Goal: Task Accomplishment & Management: Manage account settings

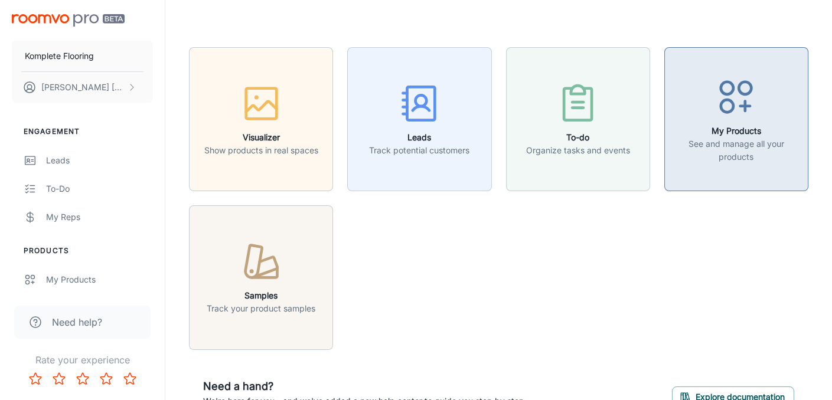
click at [732, 138] on p "See and manage all your products" at bounding box center [736, 151] width 129 height 26
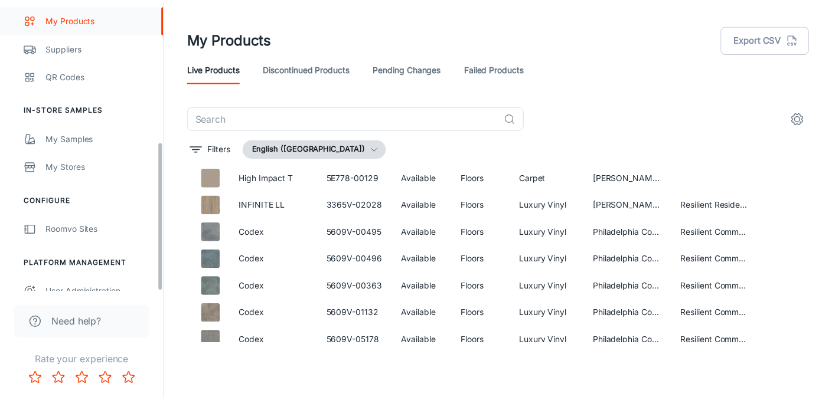
scroll to position [274, 0]
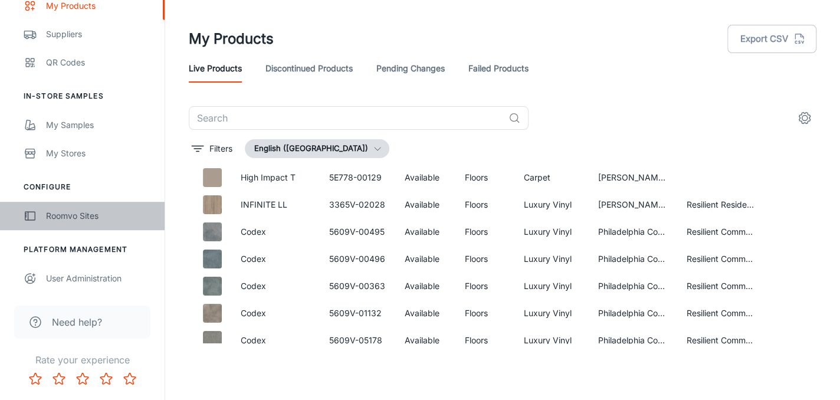
click at [76, 217] on div "Roomvo Sites" at bounding box center [99, 216] width 107 height 13
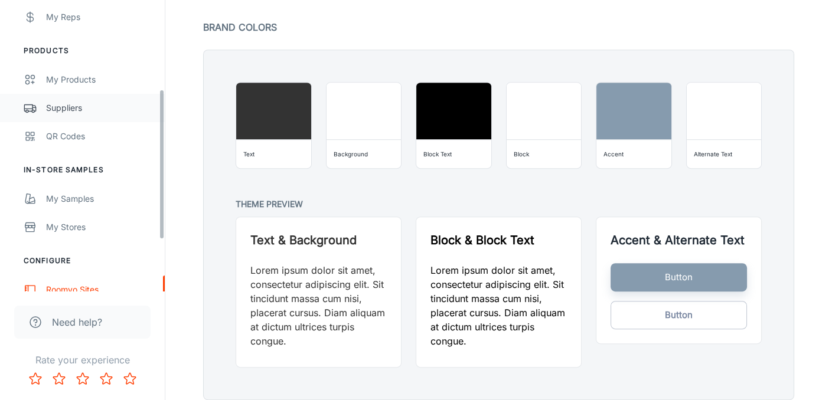
scroll to position [236, 0]
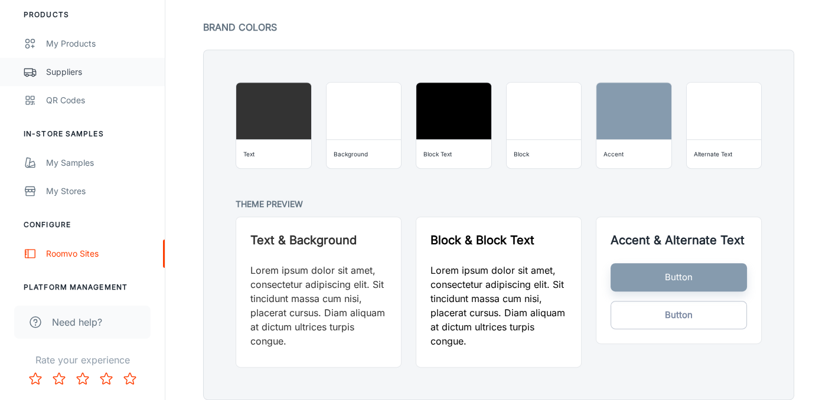
click at [66, 71] on div "Suppliers" at bounding box center [99, 72] width 107 height 13
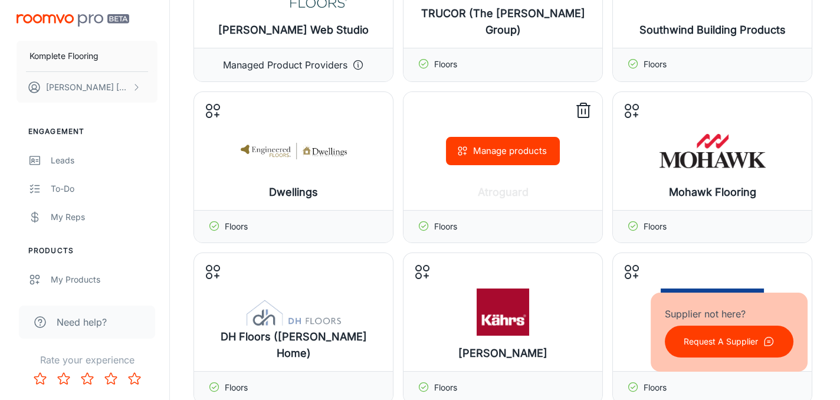
scroll to position [177, 0]
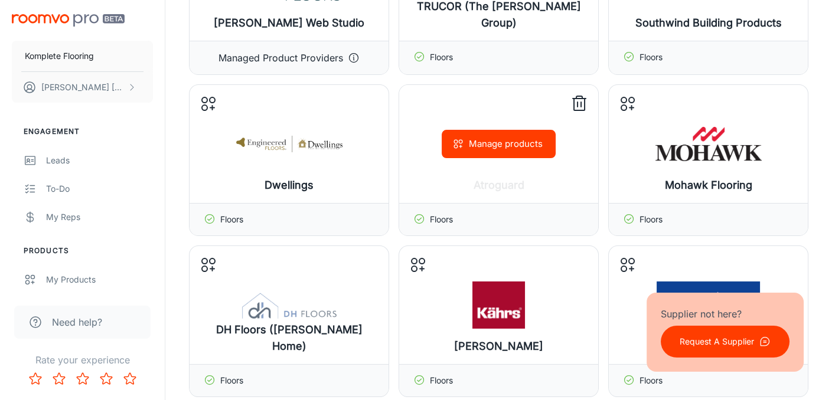
click at [421, 217] on icon at bounding box center [419, 219] width 12 height 12
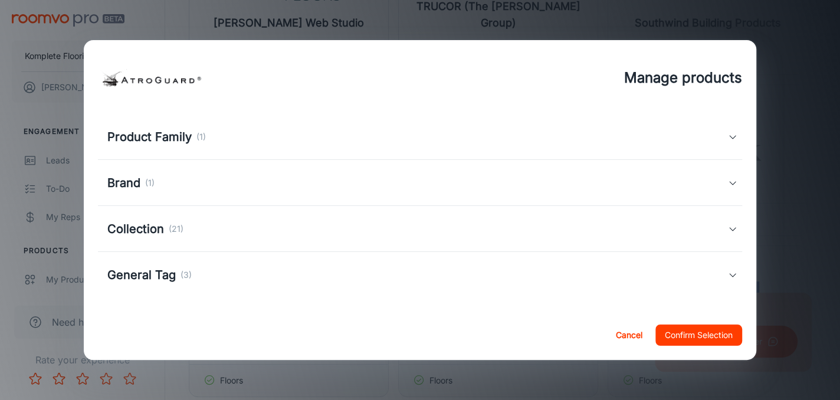
scroll to position [81, 0]
click at [548, 234] on div "Collection (21)" at bounding box center [417, 229] width 620 height 18
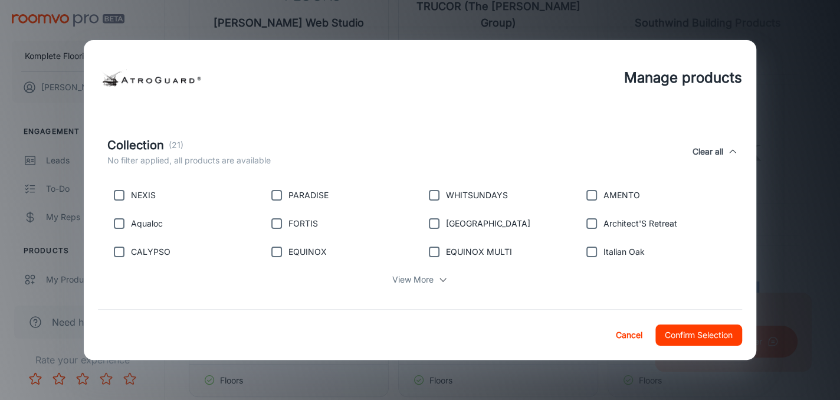
scroll to position [199, 0]
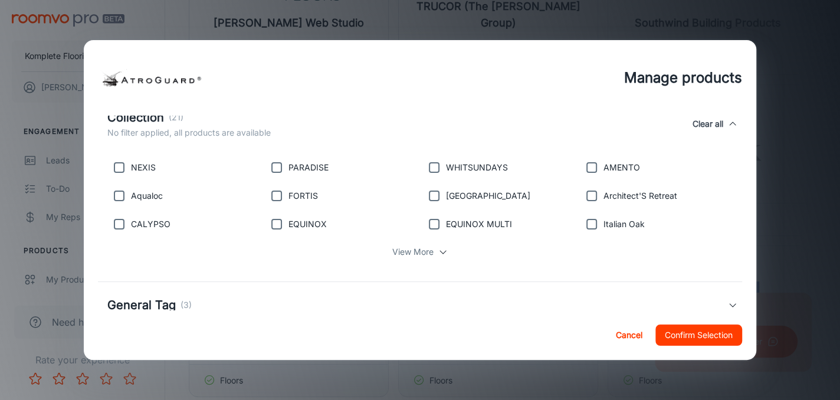
click at [416, 252] on p "View More" at bounding box center [412, 252] width 41 height 13
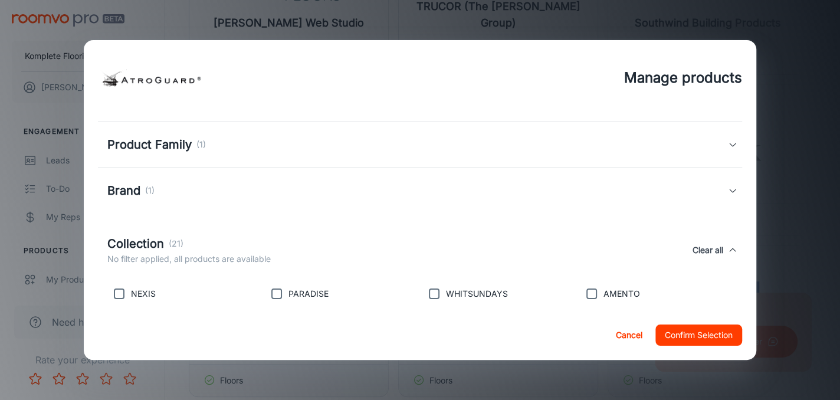
scroll to position [118, 0]
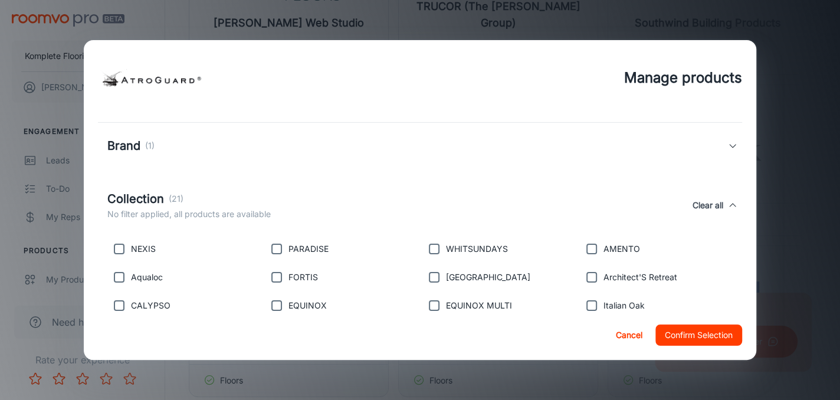
click at [125, 198] on h5 "Collection" at bounding box center [135, 199] width 57 height 18
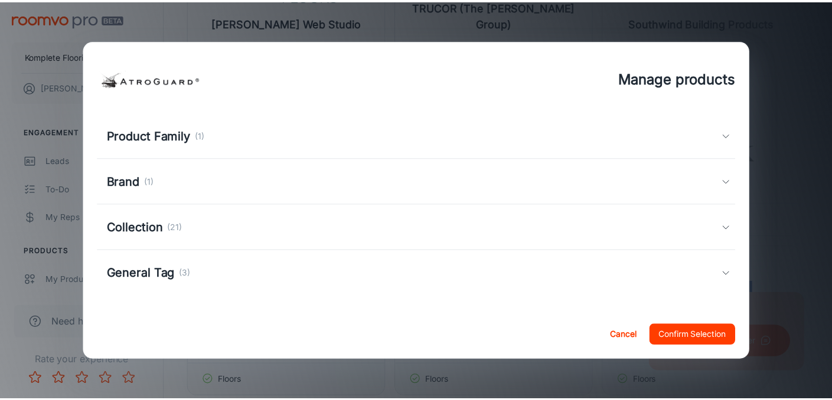
scroll to position [81, 0]
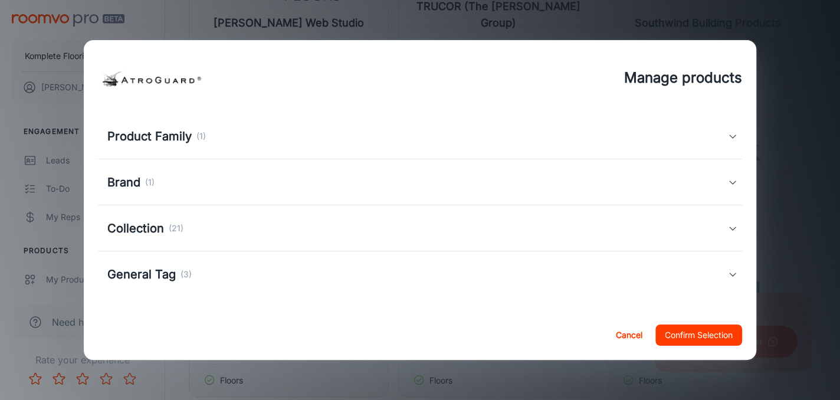
click at [138, 227] on h5 "Collection" at bounding box center [135, 229] width 57 height 18
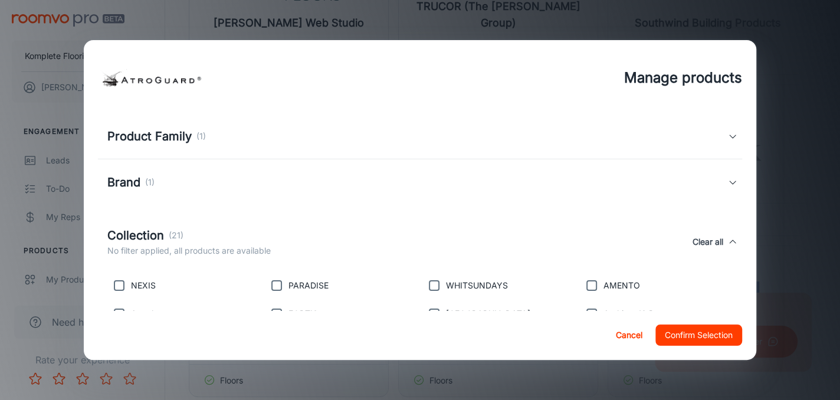
click at [148, 233] on h5 "Collection" at bounding box center [135, 236] width 57 height 18
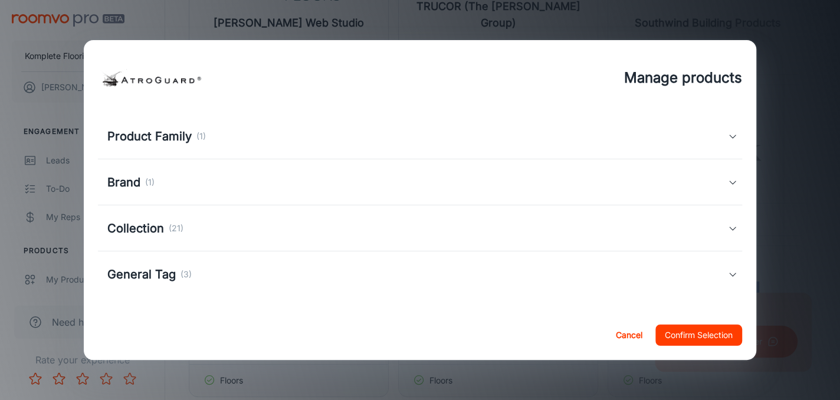
click at [123, 183] on h5 "Brand" at bounding box center [123, 183] width 33 height 18
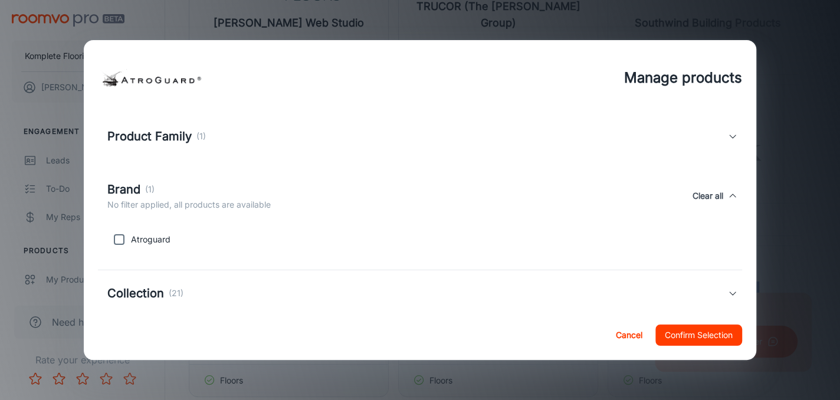
click at [123, 183] on h5 "Brand" at bounding box center [123, 190] width 33 height 18
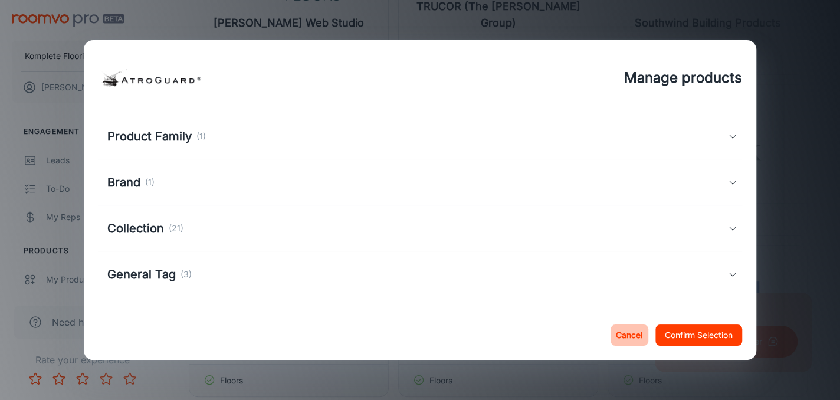
click at [621, 335] on button "Cancel" at bounding box center [630, 335] width 38 height 21
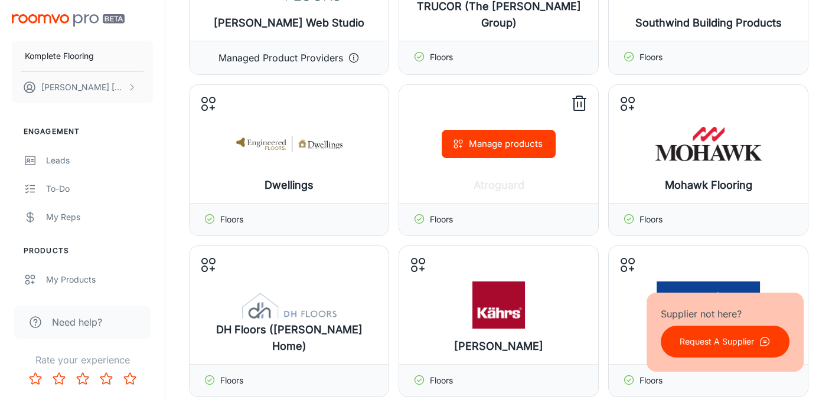
click at [578, 103] on icon at bounding box center [579, 103] width 19 height 19
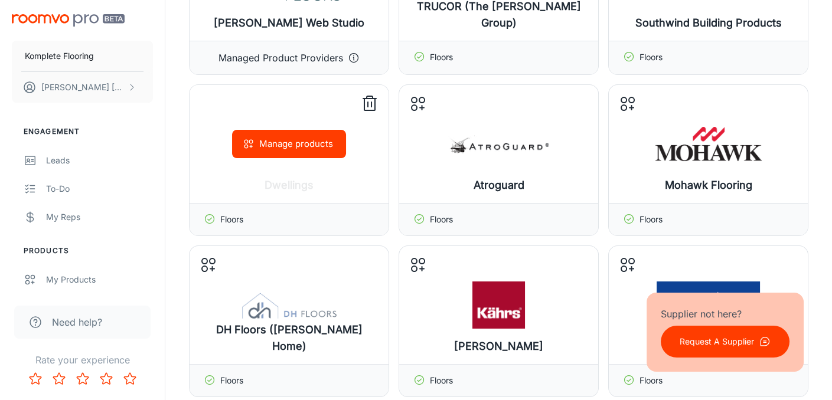
click at [367, 100] on icon at bounding box center [369, 103] width 19 height 19
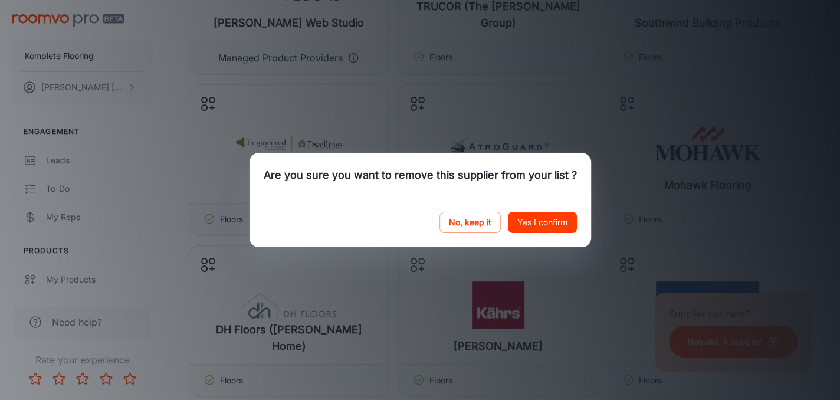
click at [528, 221] on button "Yes I confirm" at bounding box center [542, 222] width 69 height 21
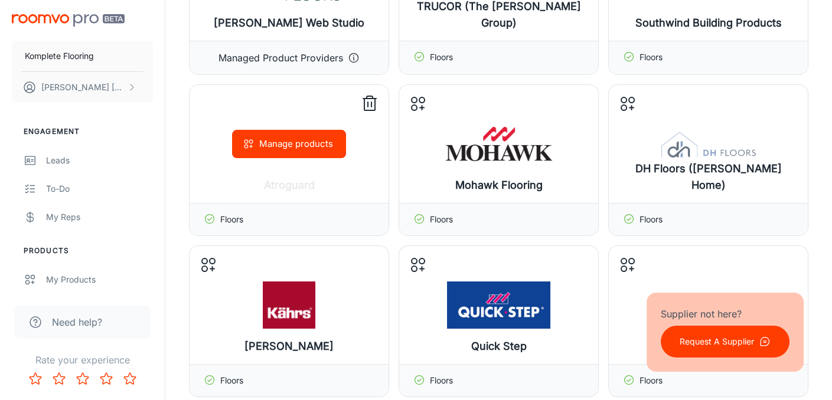
click at [367, 103] on icon at bounding box center [369, 103] width 19 height 19
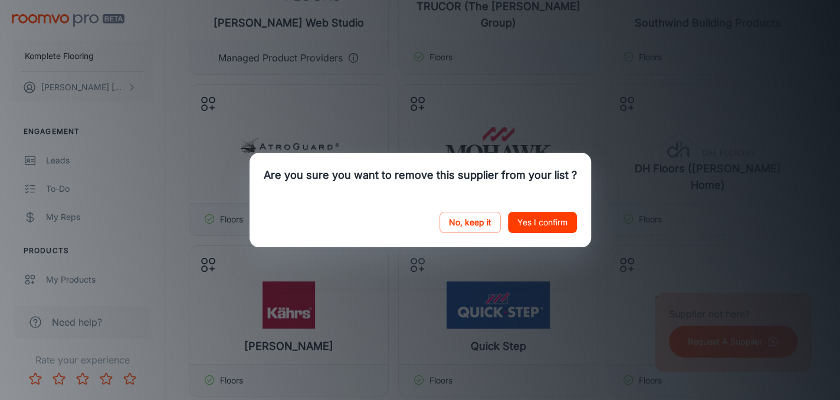
click at [532, 220] on button "Yes I confirm" at bounding box center [542, 222] width 69 height 21
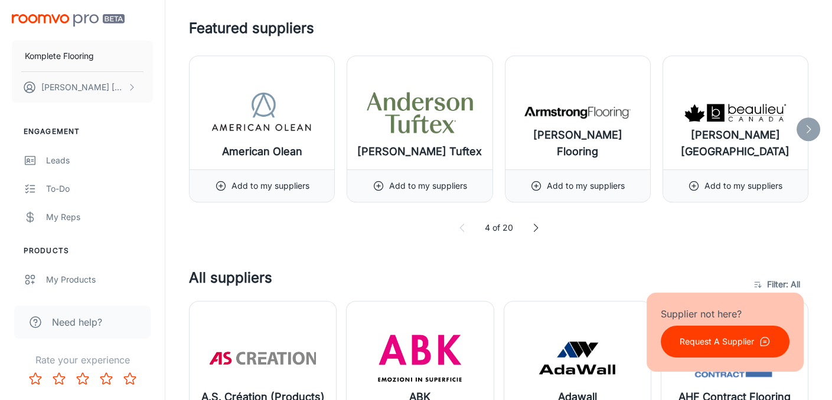
scroll to position [1003, 0]
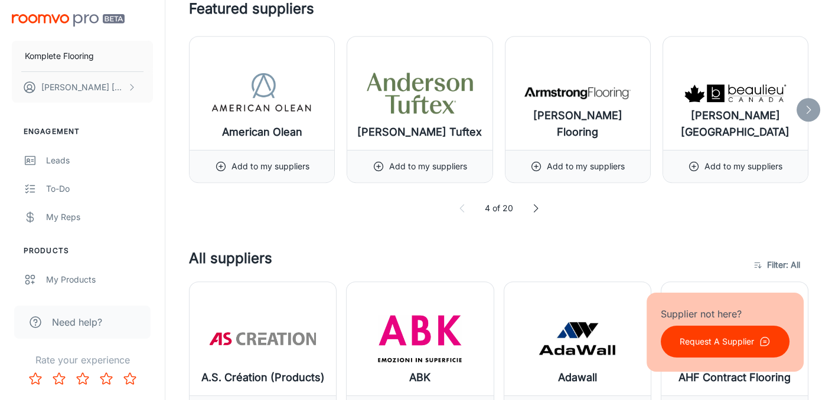
click at [534, 204] on icon at bounding box center [535, 208] width 12 height 12
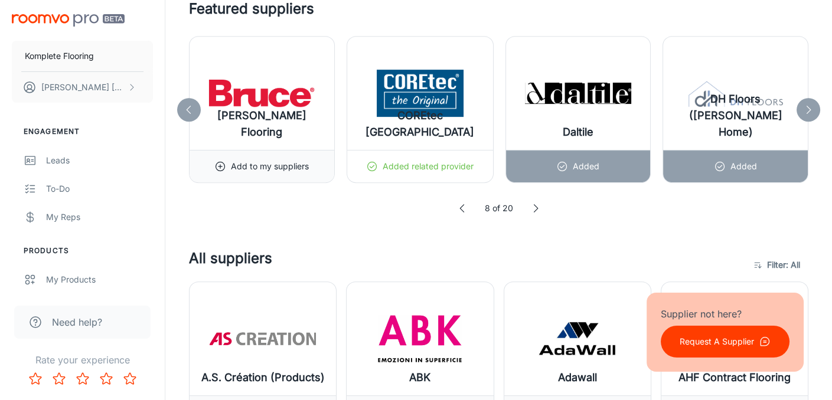
click at [534, 204] on icon at bounding box center [535, 208] width 12 height 12
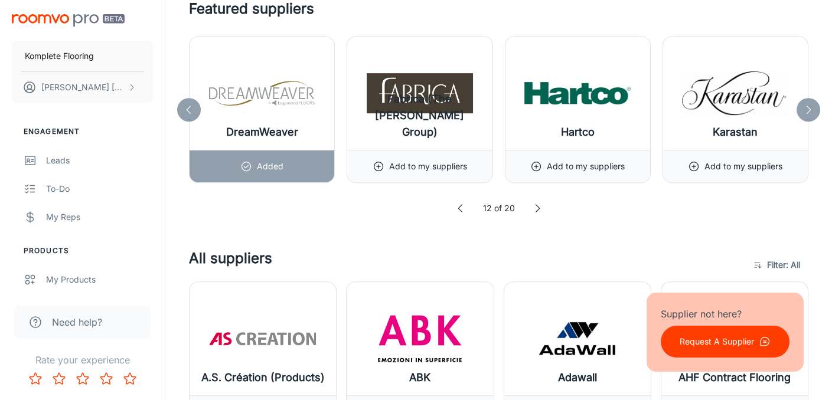
click at [535, 205] on icon at bounding box center [537, 208] width 12 height 12
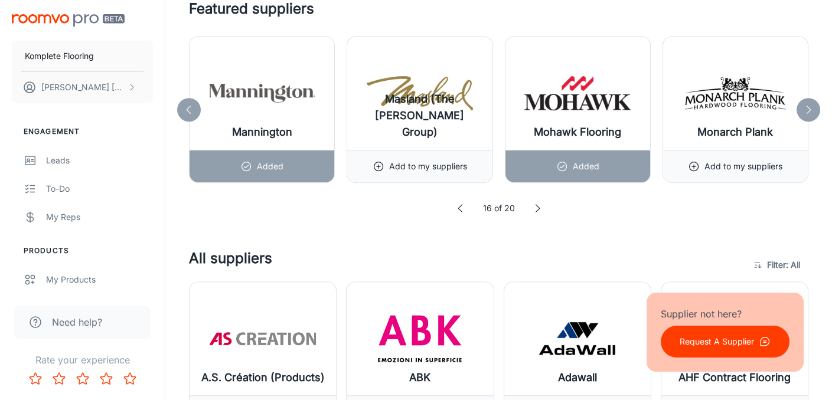
click at [536, 205] on polyline at bounding box center [537, 209] width 4 height 8
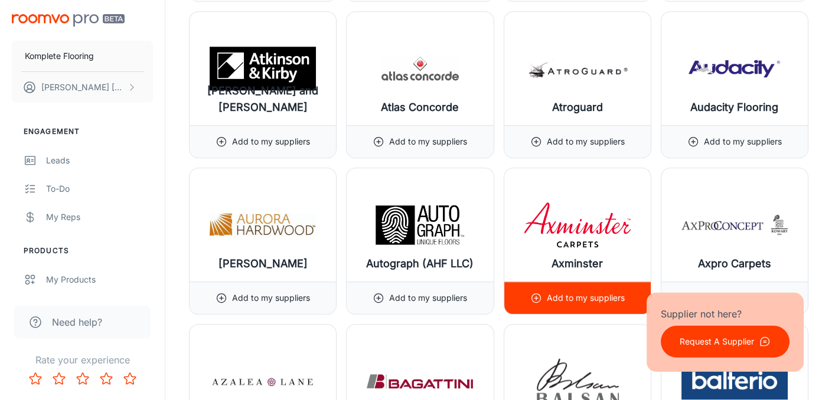
scroll to position [2184, 0]
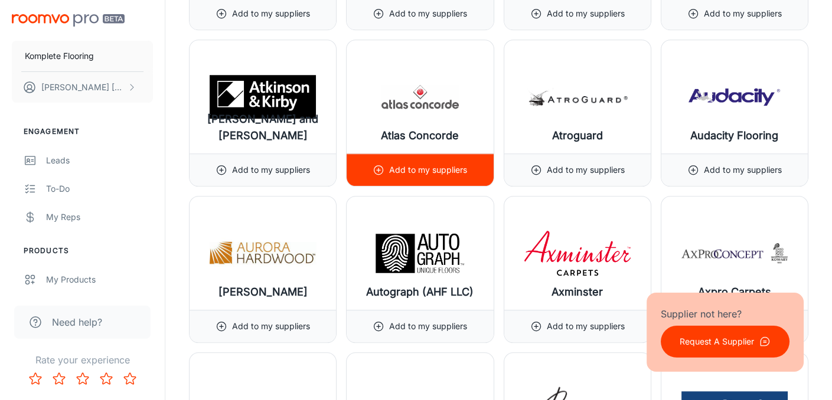
click at [418, 129] on h6 "Atlas Concorde" at bounding box center [420, 135] width 78 height 17
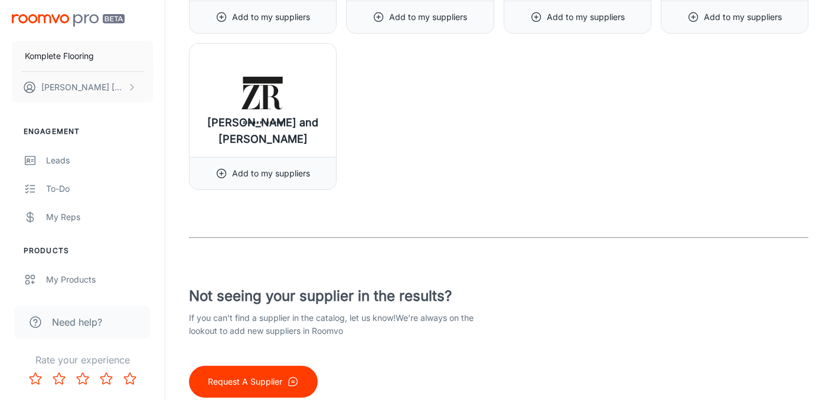
scroll to position [14834, 0]
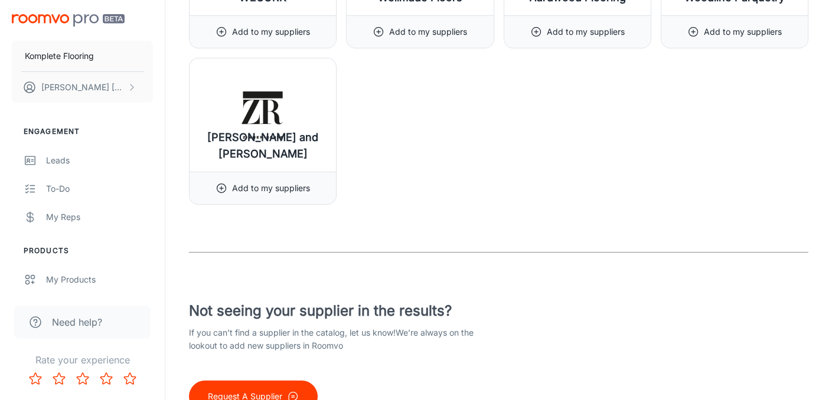
click at [258, 390] on p "Request A Supplier" at bounding box center [245, 396] width 74 height 13
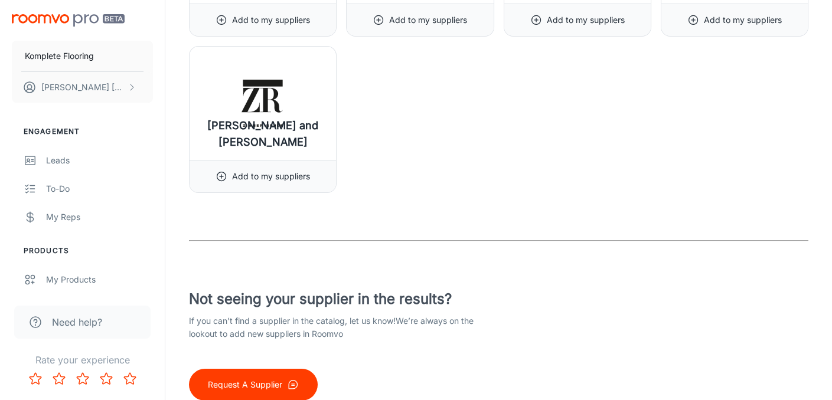
scroll to position [14849, 0]
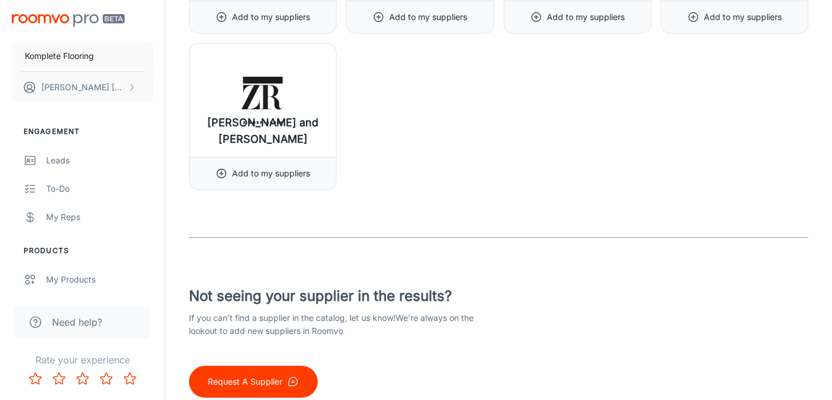
click at [291, 378] on icon "button" at bounding box center [293, 382] width 8 height 8
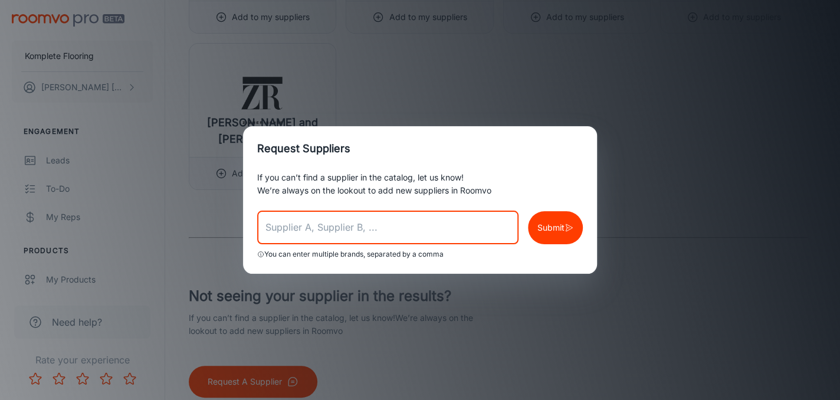
click at [306, 230] on input "text" at bounding box center [387, 227] width 261 height 33
type input "Adura"
click at [549, 224] on p "Submit" at bounding box center [551, 227] width 27 height 13
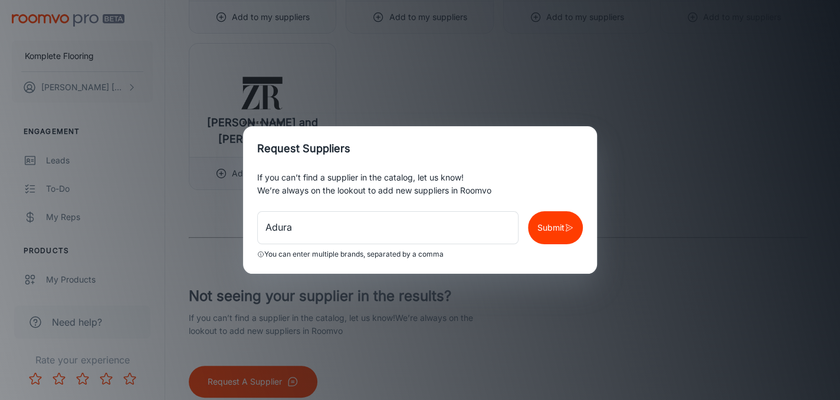
click at [252, 334] on div "Request Suppliers If you can’t find a supplier in the catalog, let us know! We’…" at bounding box center [420, 200] width 840 height 400
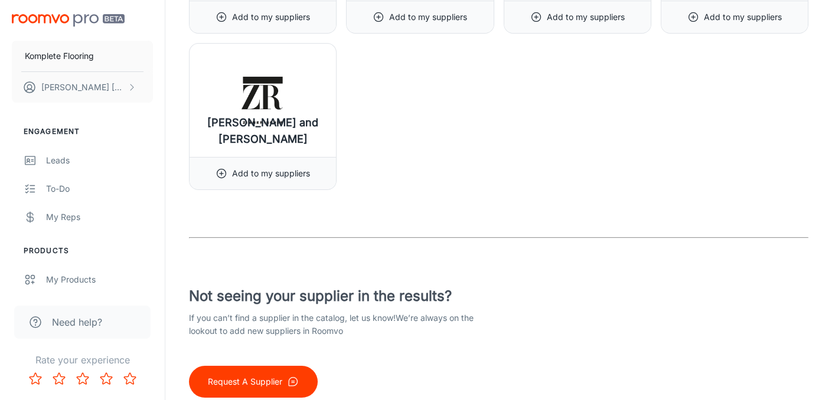
click at [252, 375] on p "Request A Supplier" at bounding box center [245, 381] width 74 height 13
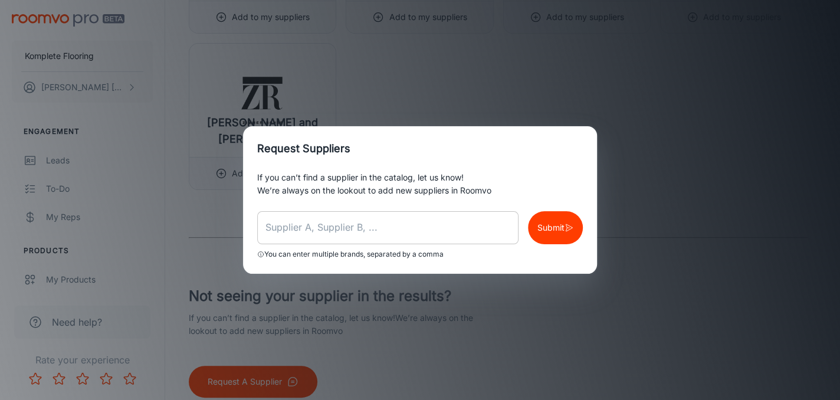
click at [276, 229] on input "text" at bounding box center [387, 227] width 261 height 33
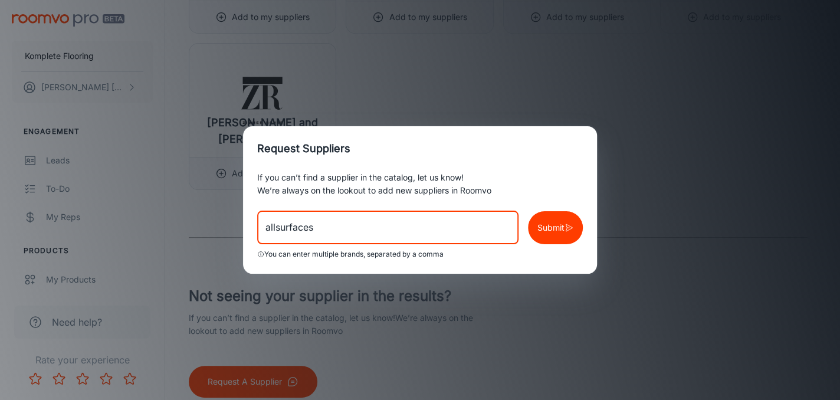
click at [278, 230] on input "allsurfaces" at bounding box center [387, 227] width 261 height 33
click at [273, 227] on input "allsurfaces" at bounding box center [387, 227] width 261 height 33
click at [276, 228] on input "allsurfaces" at bounding box center [387, 227] width 261 height 33
type input "allsurfaces"
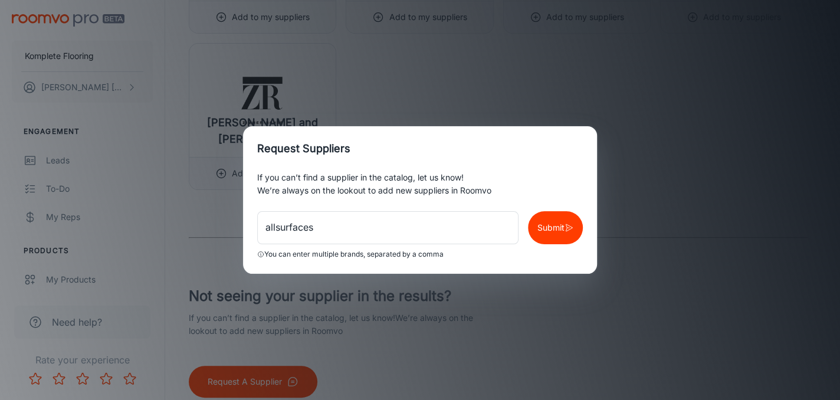
click at [313, 292] on div "Request Suppliers If you can’t find a supplier in the catalog, let us know! We’…" at bounding box center [420, 200] width 840 height 400
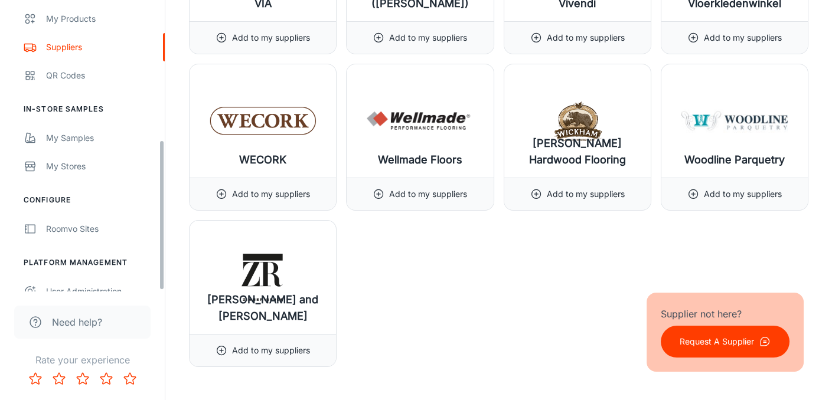
scroll to position [274, 0]
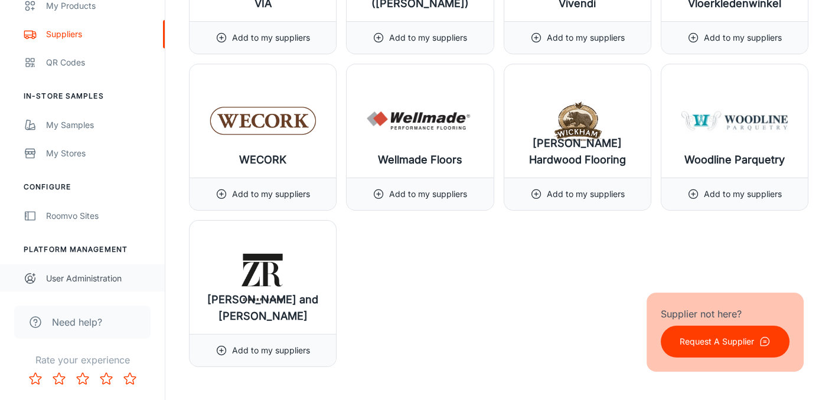
click at [81, 275] on div "User Administration" at bounding box center [99, 278] width 107 height 13
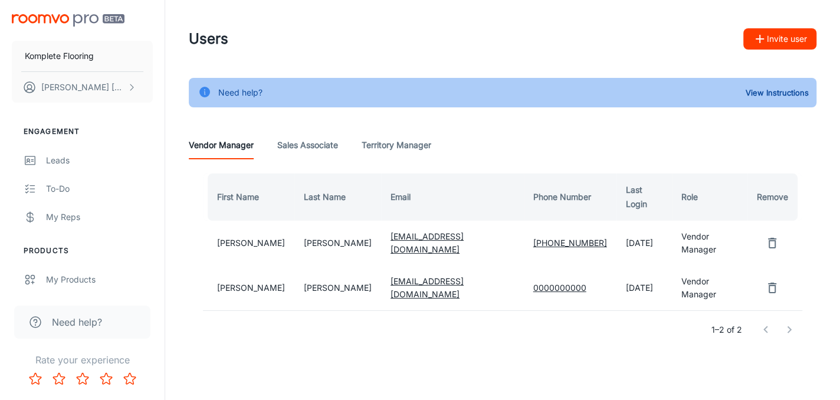
click at [413, 148] on Manager "Territory Manager" at bounding box center [397, 145] width 70 height 28
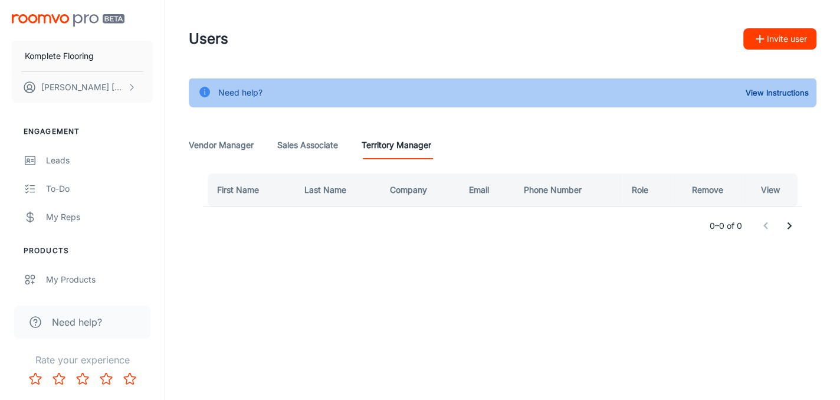
click at [312, 150] on Associate "Sales Associate" at bounding box center [307, 145] width 61 height 28
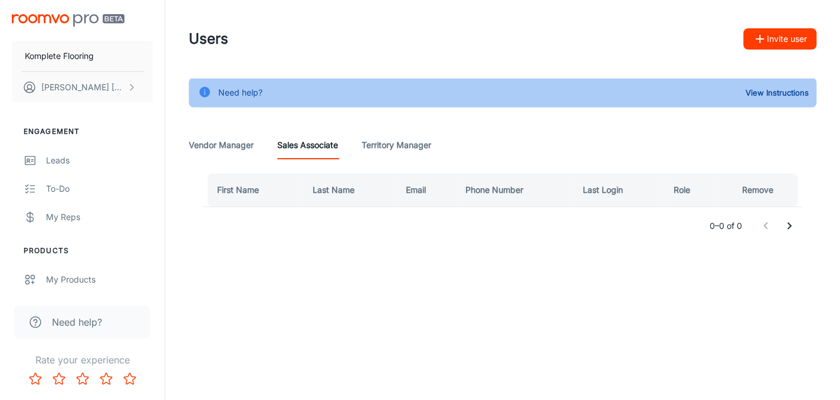
click at [221, 149] on Manager "Vendor Manager" at bounding box center [221, 145] width 65 height 28
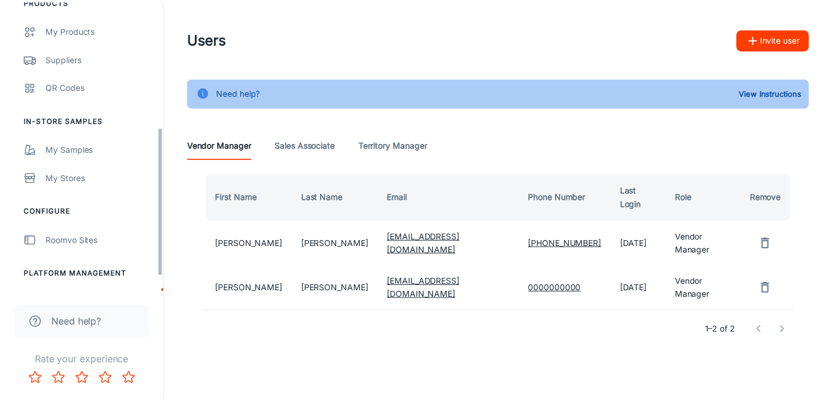
scroll to position [274, 0]
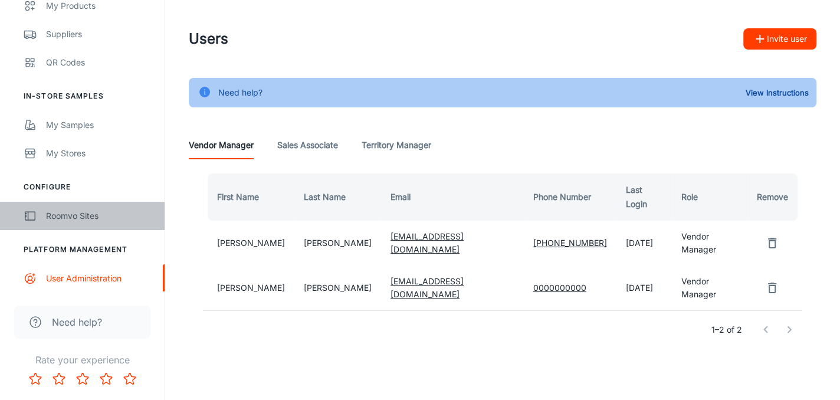
click at [61, 210] on div "Roomvo Sites" at bounding box center [99, 216] width 107 height 13
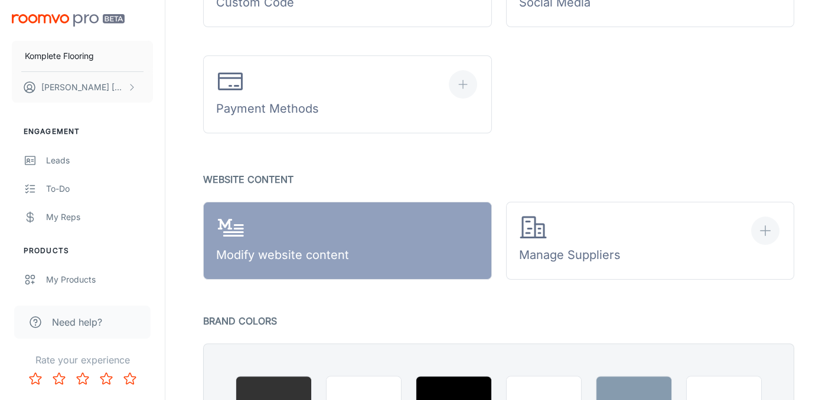
scroll to position [649, 0]
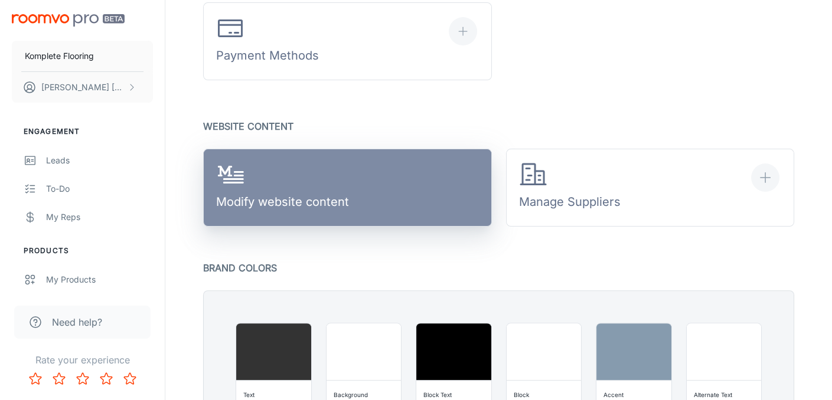
click at [380, 188] on link "Modify website content" at bounding box center [347, 188] width 289 height 78
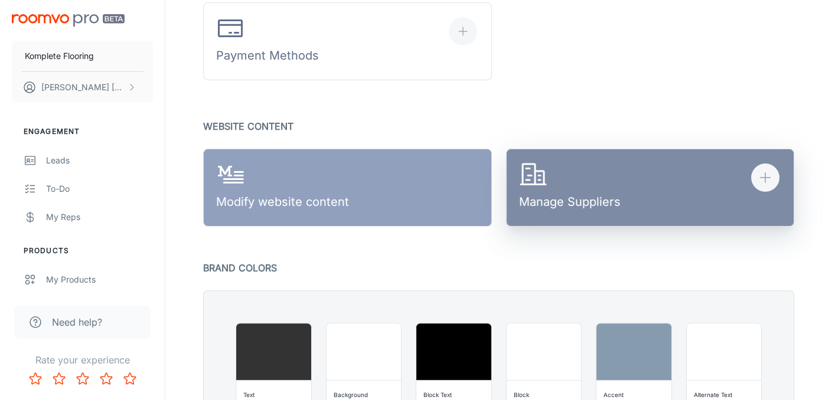
click at [611, 201] on div "Manage Suppliers" at bounding box center [570, 188] width 102 height 55
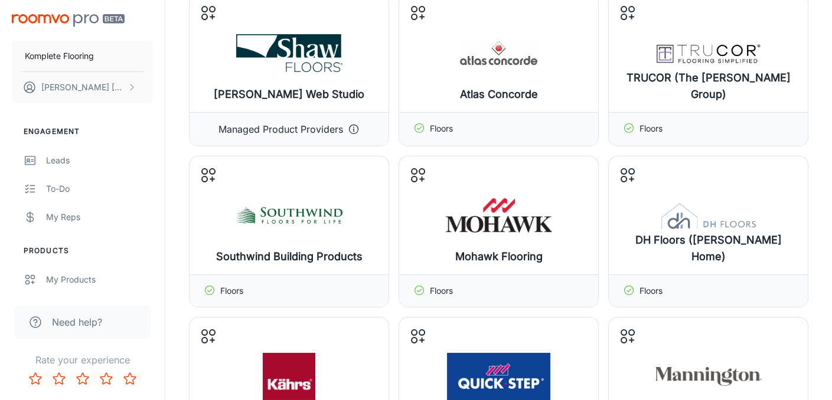
scroll to position [118, 0]
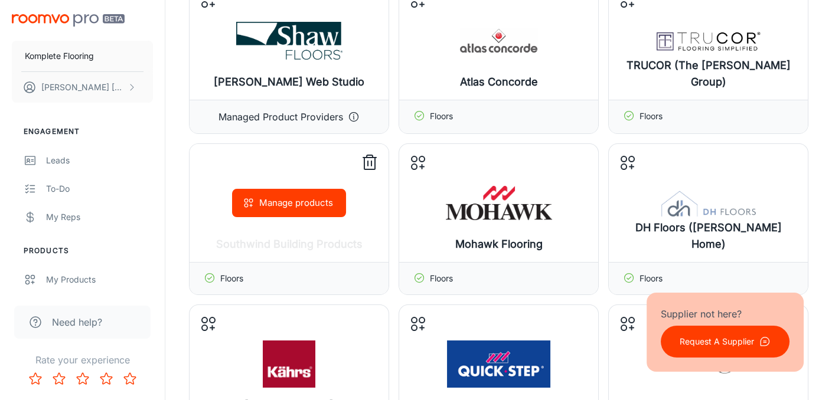
click at [291, 205] on button "Manage products" at bounding box center [289, 203] width 114 height 28
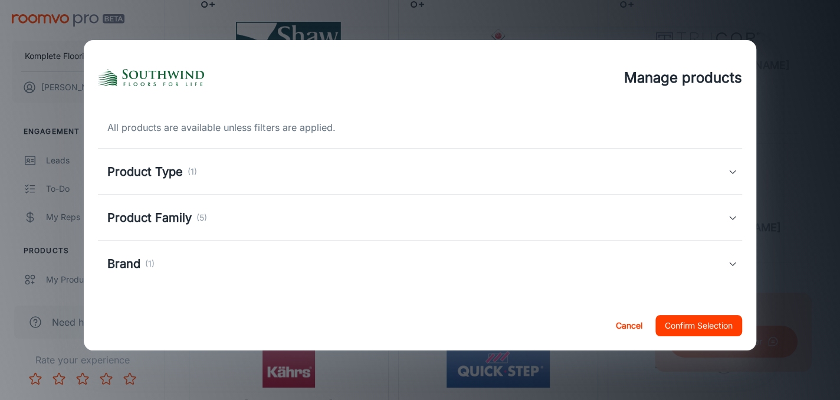
click at [732, 170] on icon at bounding box center [732, 171] width 9 height 9
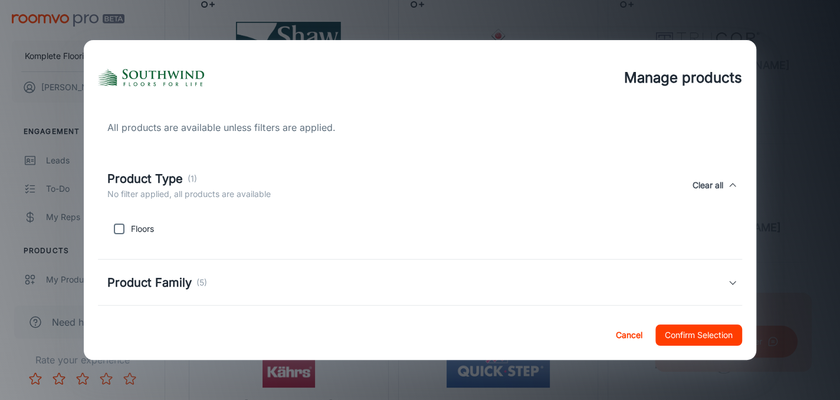
click at [732, 170] on div "Product Type (1) No filter applied, all products are available Clear all" at bounding box center [420, 185] width 644 height 54
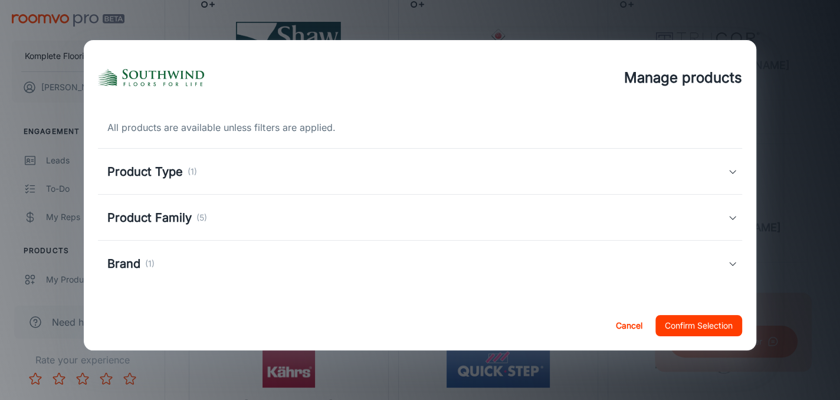
click at [735, 215] on icon at bounding box center [732, 217] width 9 height 9
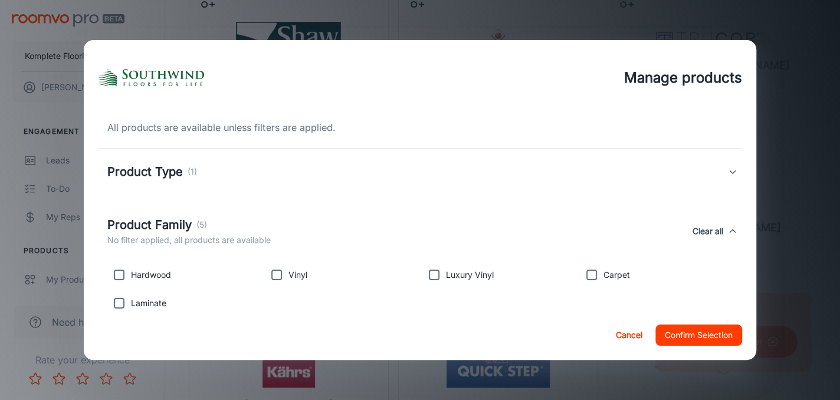
click at [432, 275] on input "checkbox" at bounding box center [435, 275] width 24 height 24
checkbox input "true"
click at [703, 334] on button "Confirm Selection" at bounding box center [699, 335] width 87 height 21
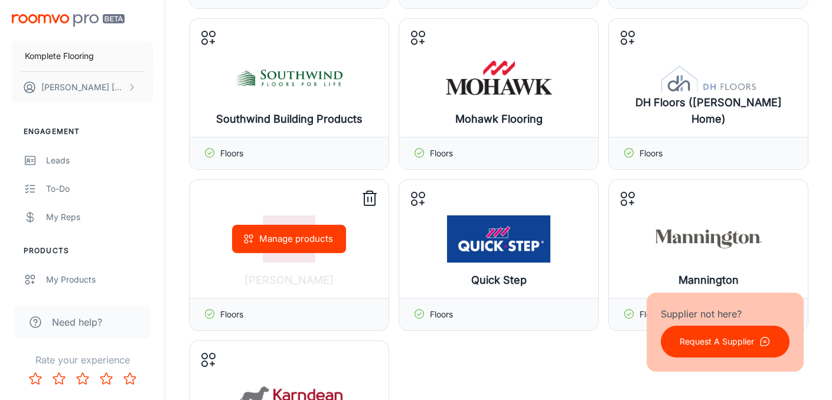
scroll to position [295, 0]
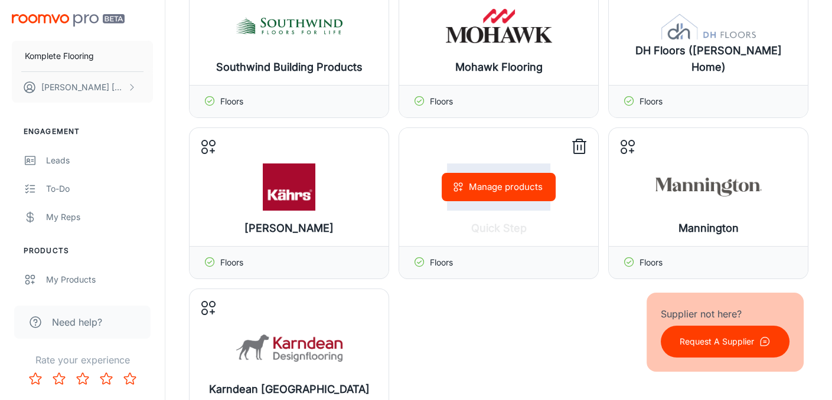
click at [500, 222] on div "Manage products" at bounding box center [498, 187] width 199 height 118
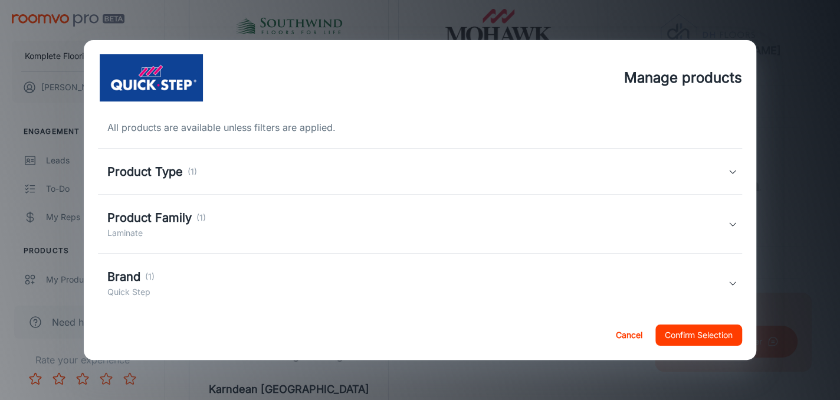
click at [725, 164] on div "Product Type (1)" at bounding box center [420, 172] width 644 height 46
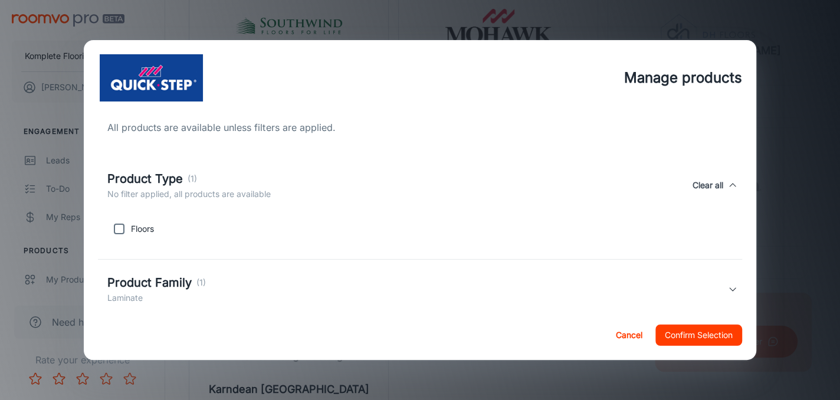
click at [722, 164] on div "Product Type (1) No filter applied, all products are available Clear all" at bounding box center [420, 185] width 644 height 54
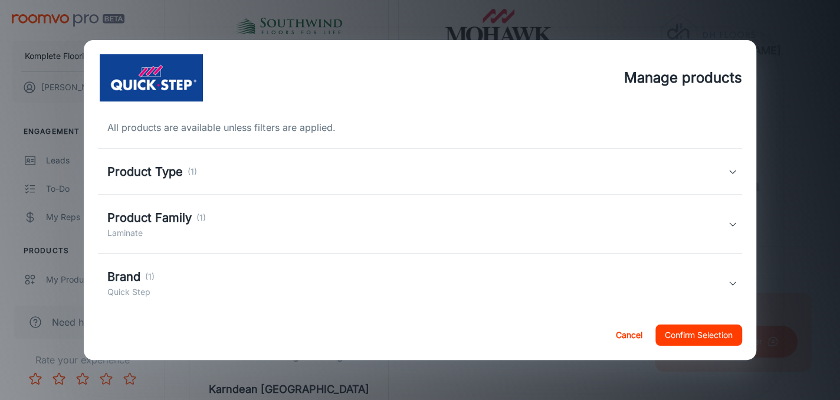
click at [728, 224] on icon at bounding box center [732, 224] width 9 height 9
click at [722, 224] on div "Product Family (1) 1 product family selected Clear all" at bounding box center [420, 231] width 644 height 54
click at [784, 77] on div "Manage products All products are available unless filters are applied. Product …" at bounding box center [420, 200] width 840 height 400
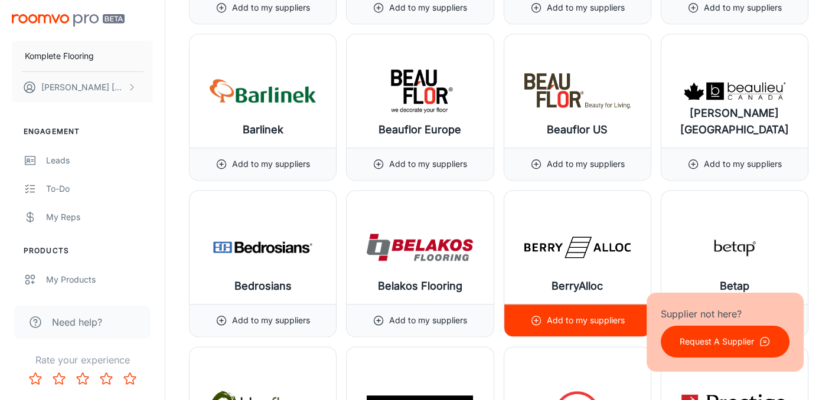
scroll to position [2774, 0]
